Goal: Go to known website: Access a specific website the user already knows

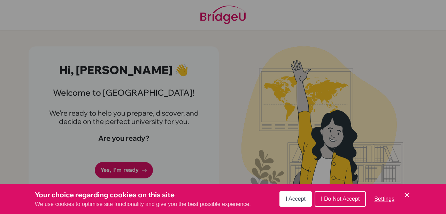
click at [349, 199] on span "I Do Not Accept" at bounding box center [340, 199] width 39 height 6
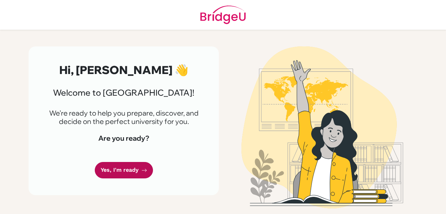
click at [134, 172] on link "Yes, I'm ready" at bounding box center [124, 170] width 58 height 16
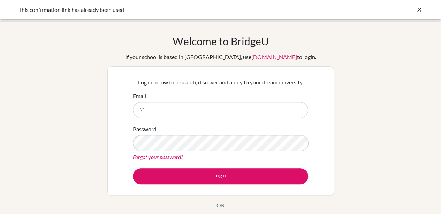
type input "2"
type input "[EMAIL_ADDRESS][DOMAIN_NAME]"
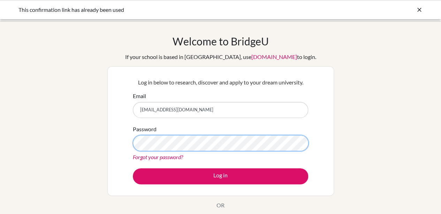
click at [133, 168] on button "Log in" at bounding box center [220, 176] width 175 height 16
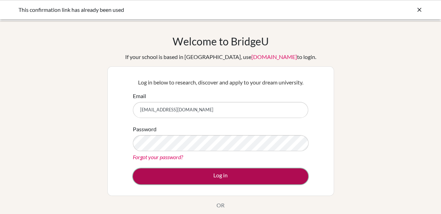
click at [265, 169] on button "Log in" at bounding box center [220, 176] width 175 height 16
